Goal: Check status: Check status

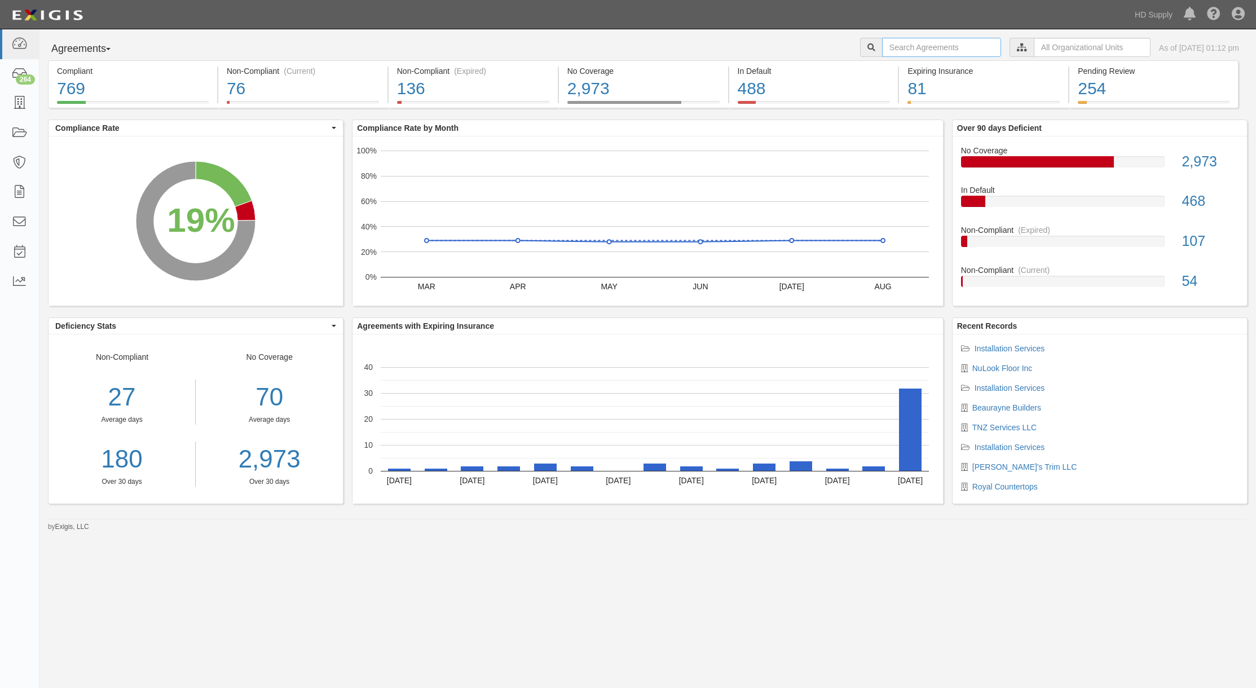
click at [902, 48] on input "text" at bounding box center [941, 47] width 119 height 19
paste input "K & C Plumbing Systems, LLC"
type input "K & C Plumbing Systems, LLC"
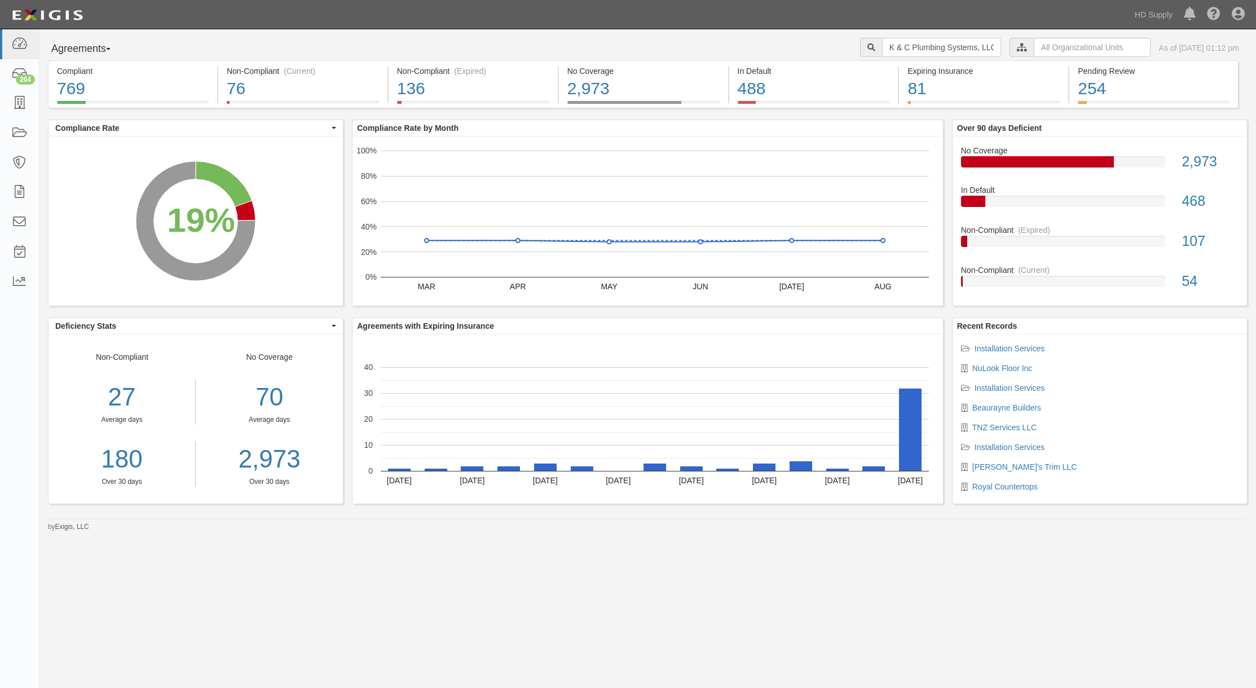
click at [868, 45] on icon at bounding box center [872, 48] width 8 height 8
click at [920, 46] on input "K & C Plumbing Systems, LLC" at bounding box center [941, 47] width 119 height 19
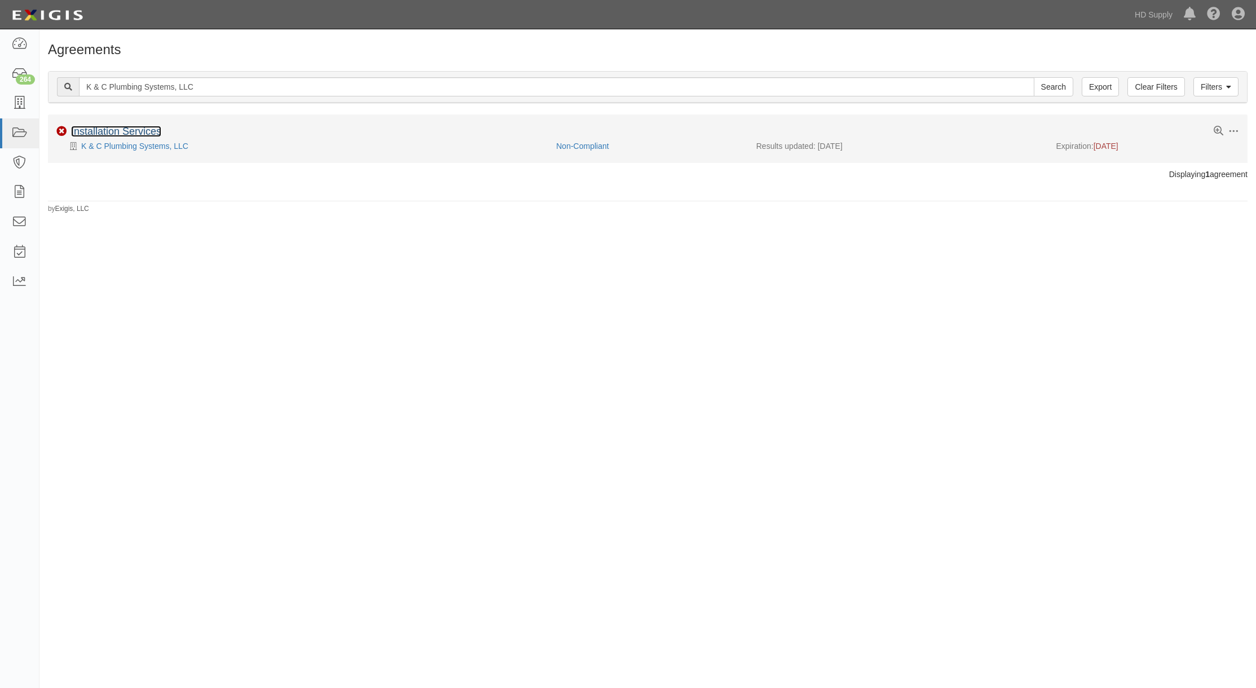
click at [107, 131] on link "Installation Services" at bounding box center [116, 131] width 90 height 11
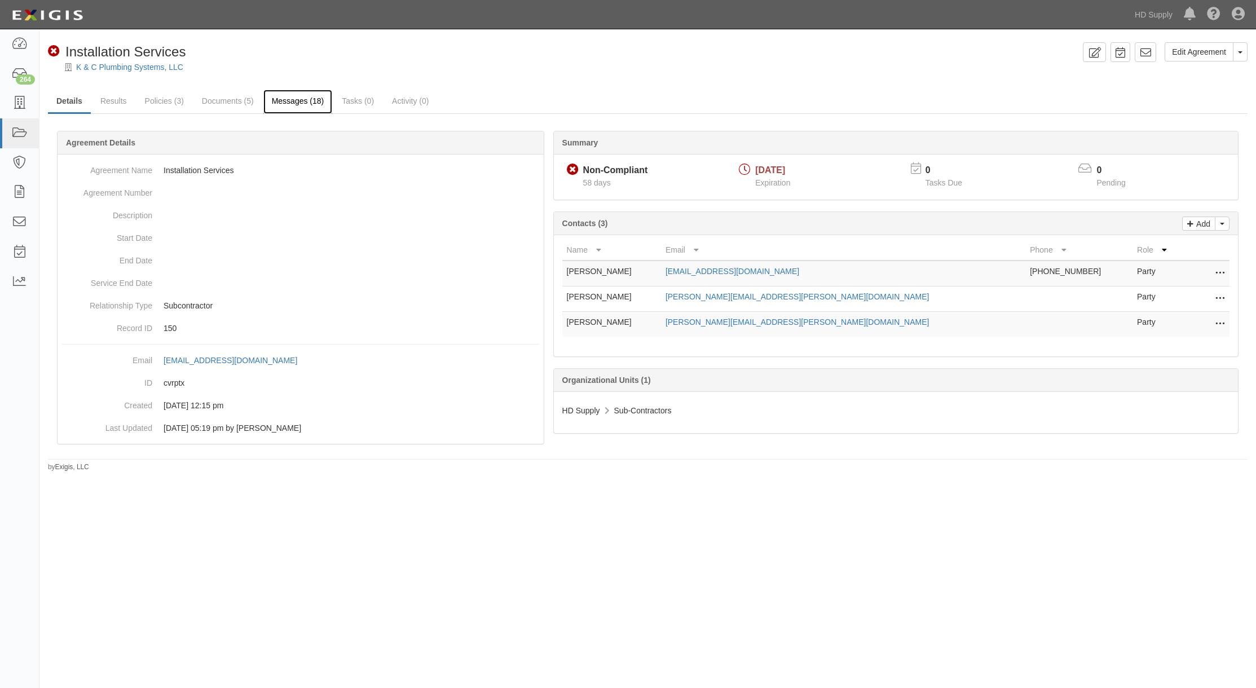
click at [287, 103] on link "Messages (18)" at bounding box center [297, 102] width 69 height 24
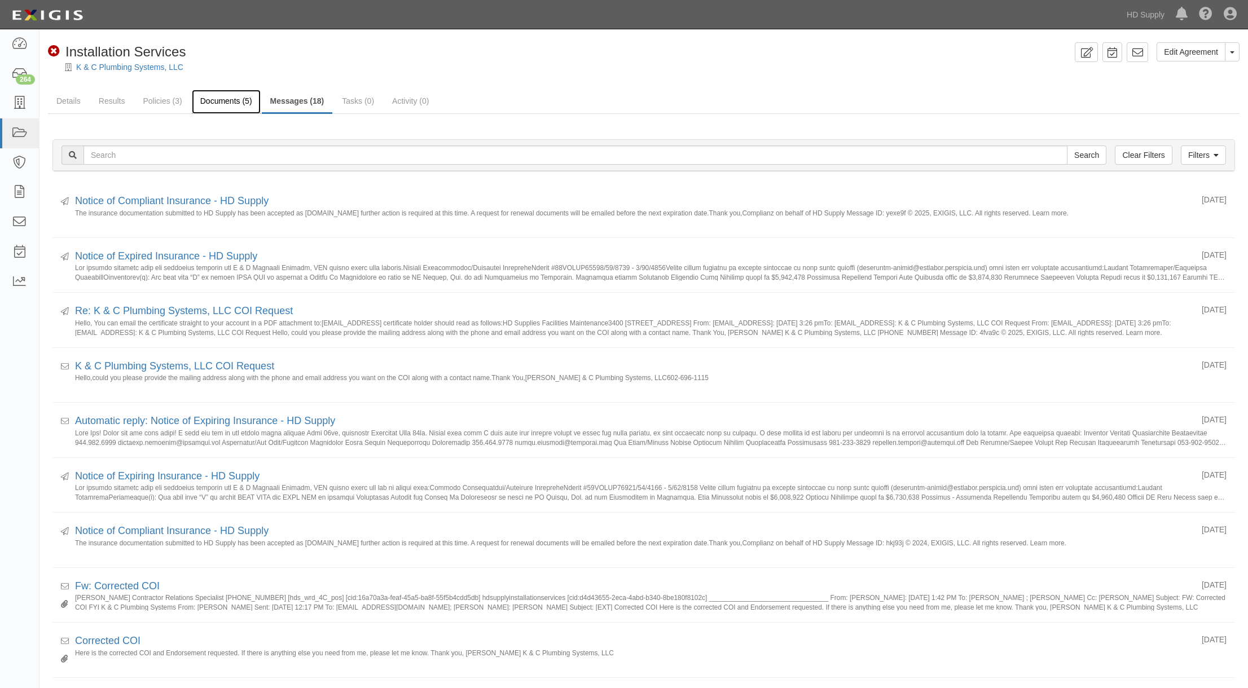
click at [228, 99] on link "Documents (5)" at bounding box center [226, 102] width 69 height 24
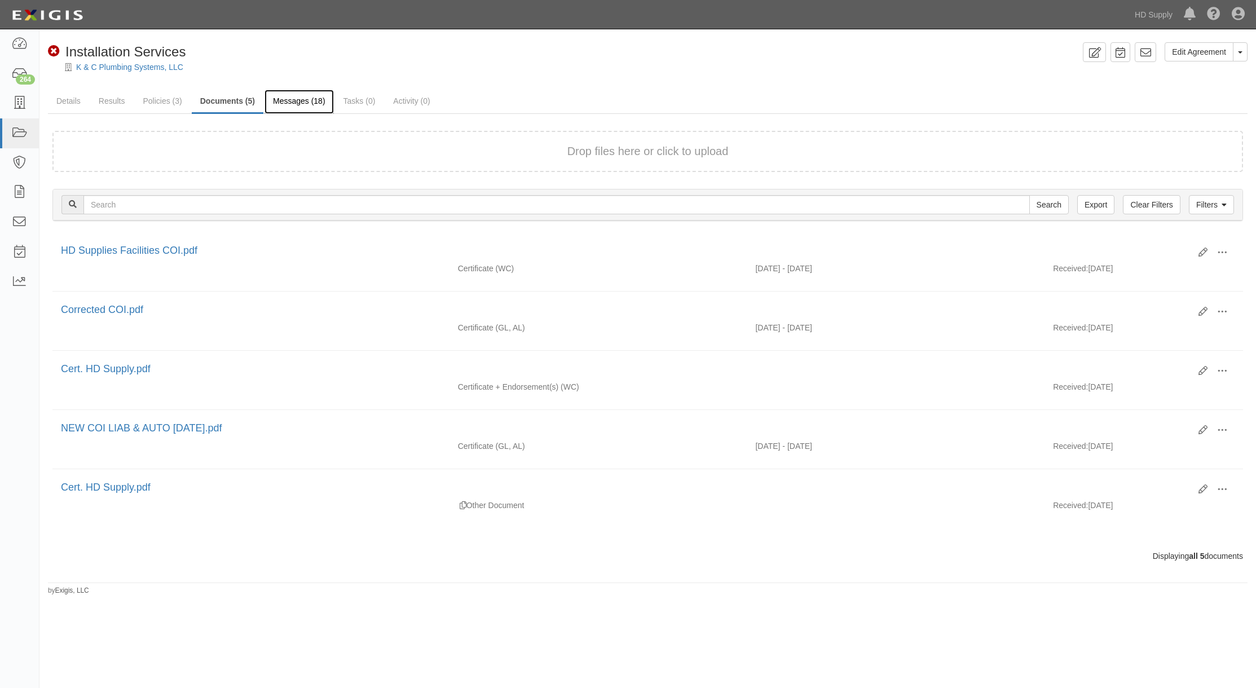
click at [299, 102] on link "Messages (18)" at bounding box center [299, 102] width 69 height 24
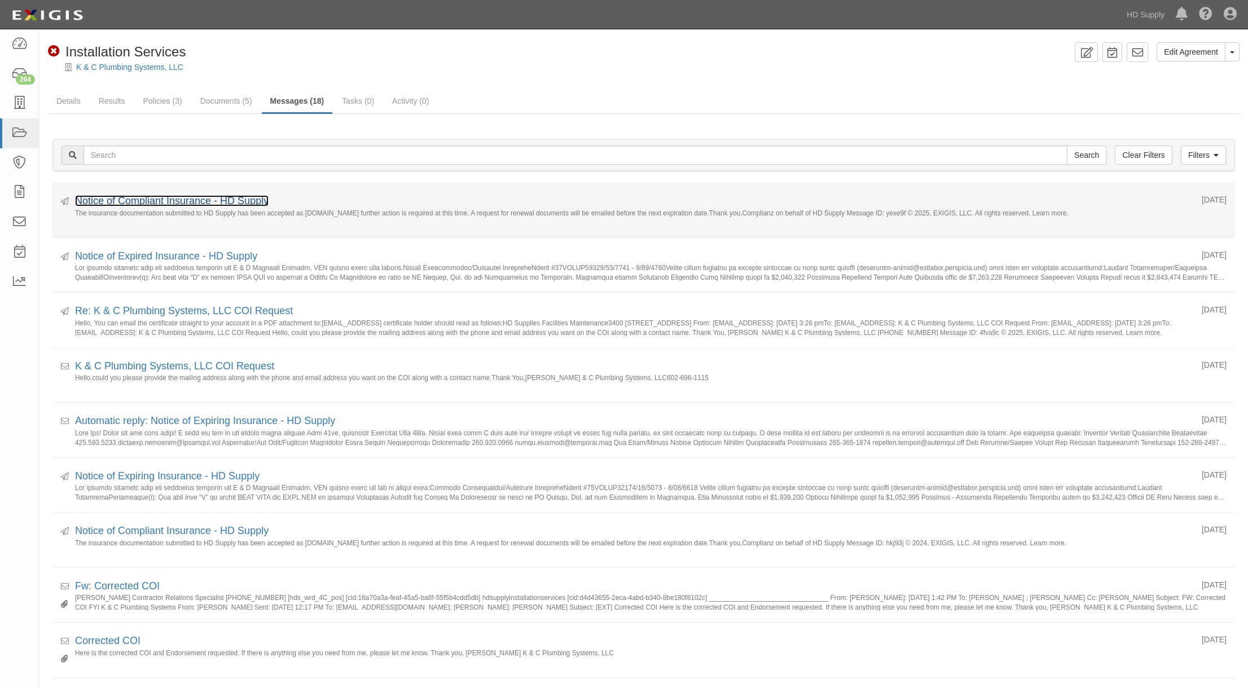
click at [224, 199] on link "Notice of Compliant Insurance - HD Supply" at bounding box center [172, 200] width 194 height 11
click at [164, 199] on link "Notice of Compliant Insurance - HD Supply" at bounding box center [172, 200] width 194 height 11
